Goal: Obtain resource: Download file/media

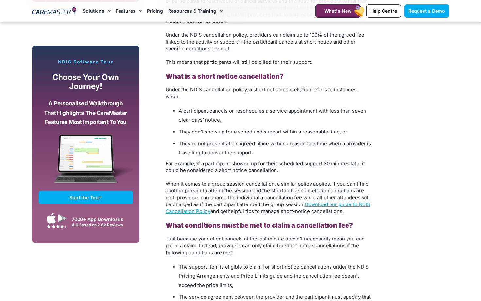
scroll to position [538, 0]
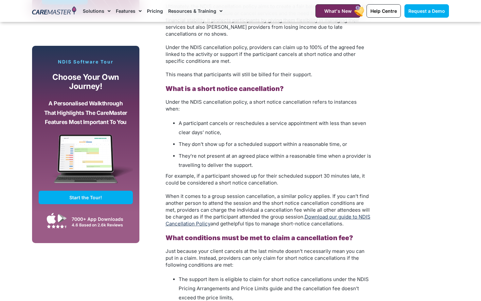
click at [364, 214] on link "Download our guide to NDIS Cancellation Policy" at bounding box center [268, 220] width 205 height 13
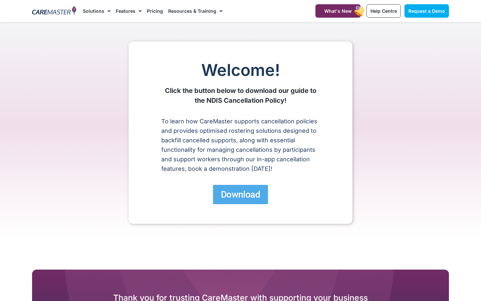
click at [221, 196] on span "Download" at bounding box center [240, 194] width 39 height 11
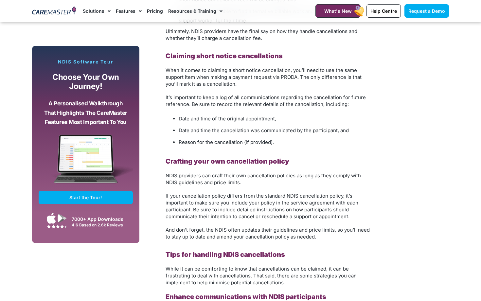
scroll to position [860, 0]
